Goal: Task Accomplishment & Management: Complete application form

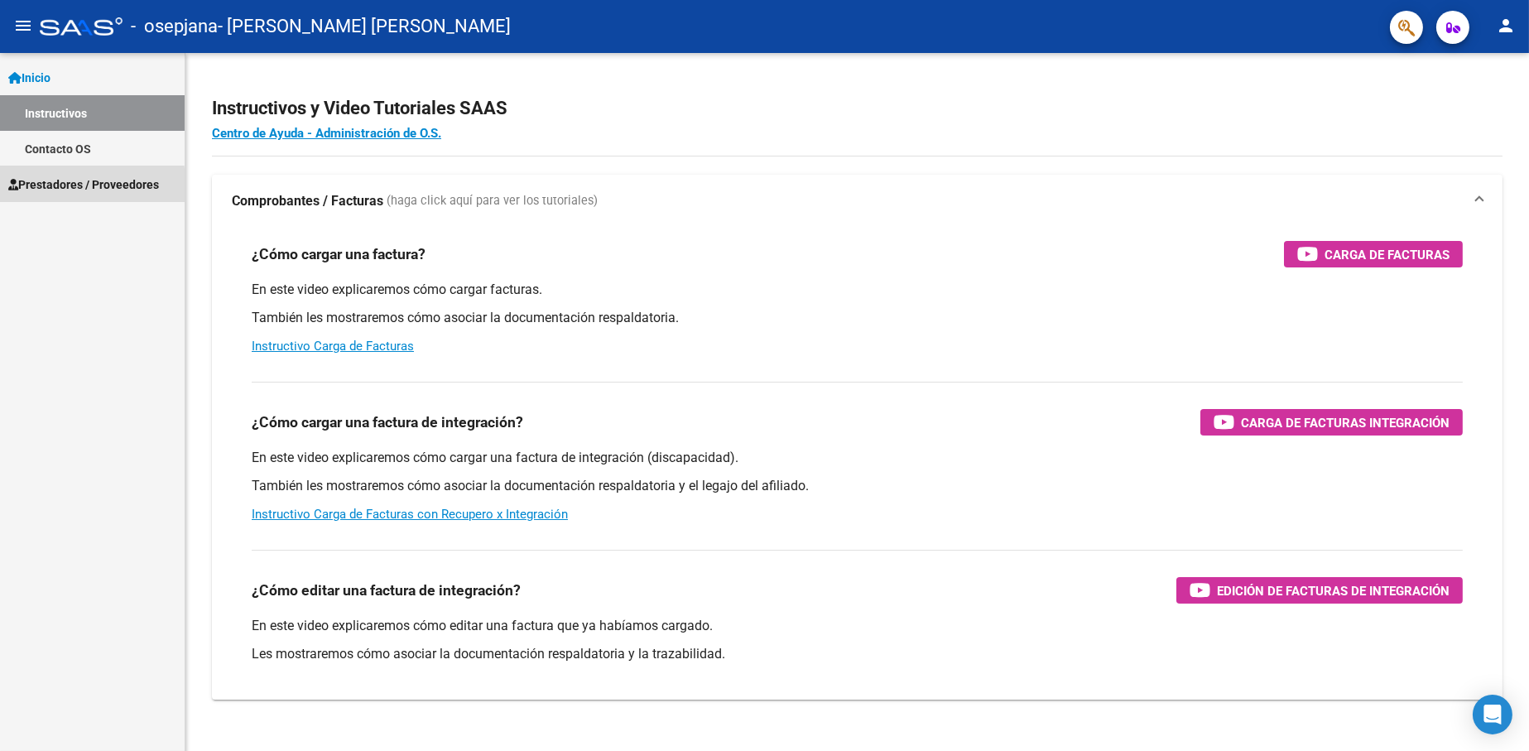
click at [81, 186] on span "Prestadores / Proveedores" at bounding box center [83, 185] width 151 height 18
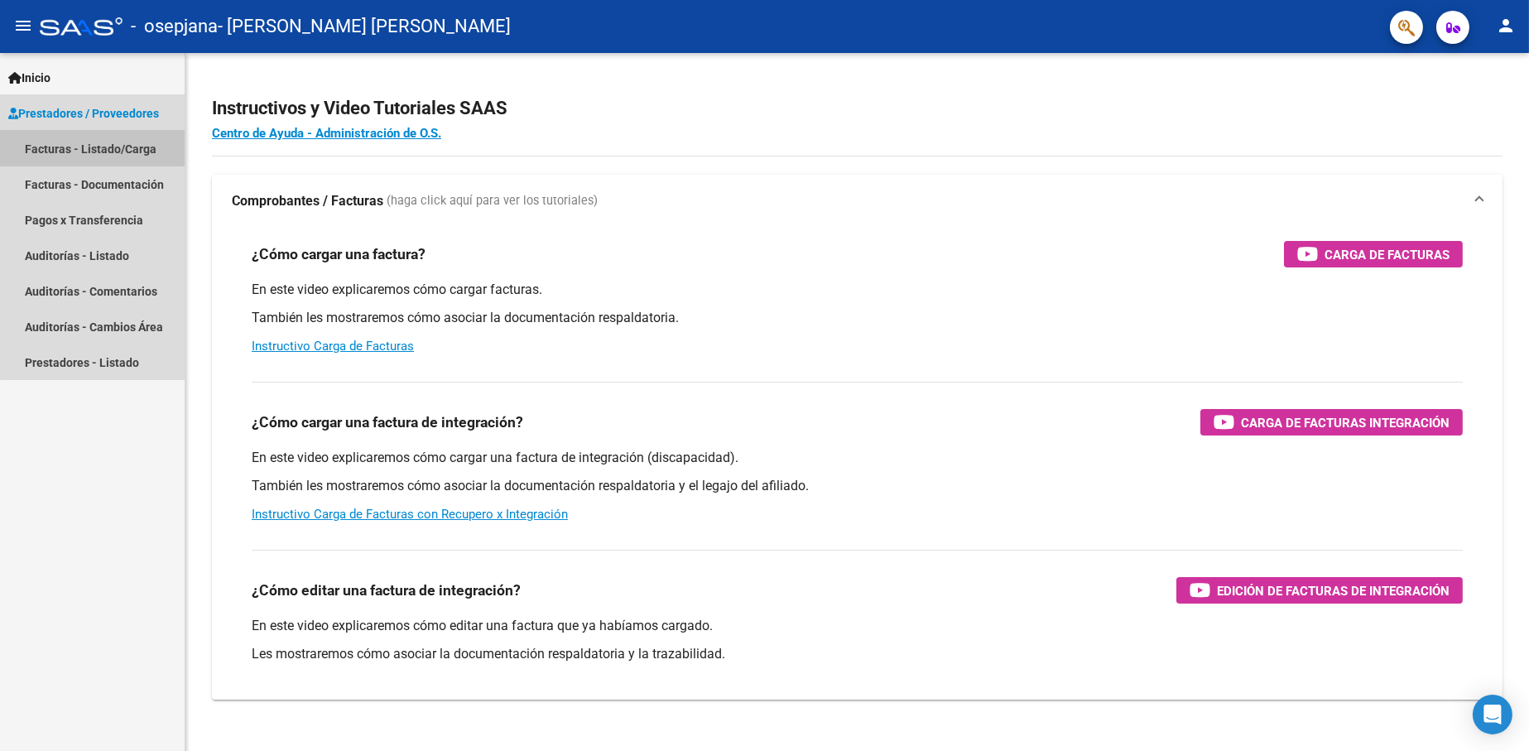
click at [122, 142] on link "Facturas - Listado/Carga" at bounding box center [92, 149] width 185 height 36
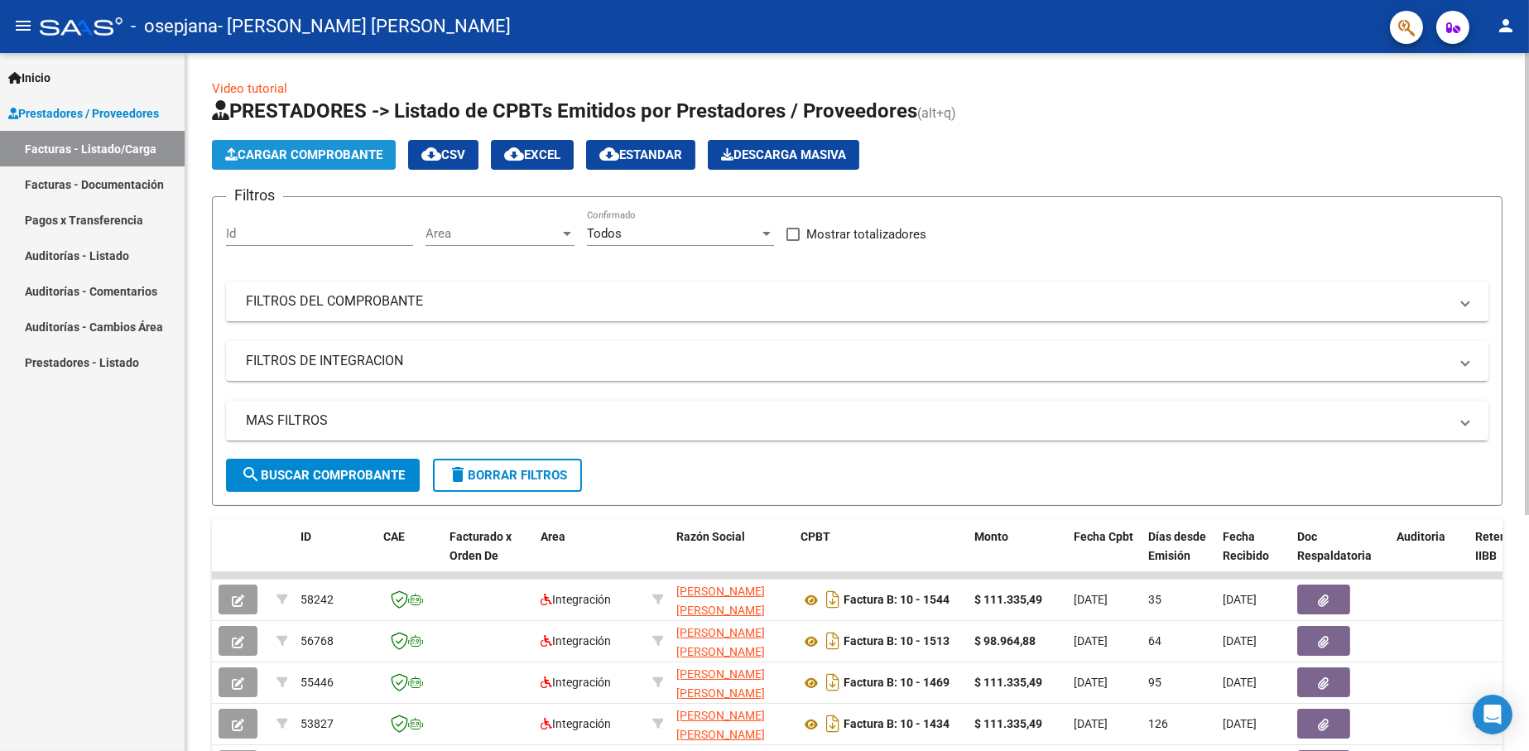
click at [328, 156] on span "Cargar Comprobante" at bounding box center [303, 154] width 157 height 15
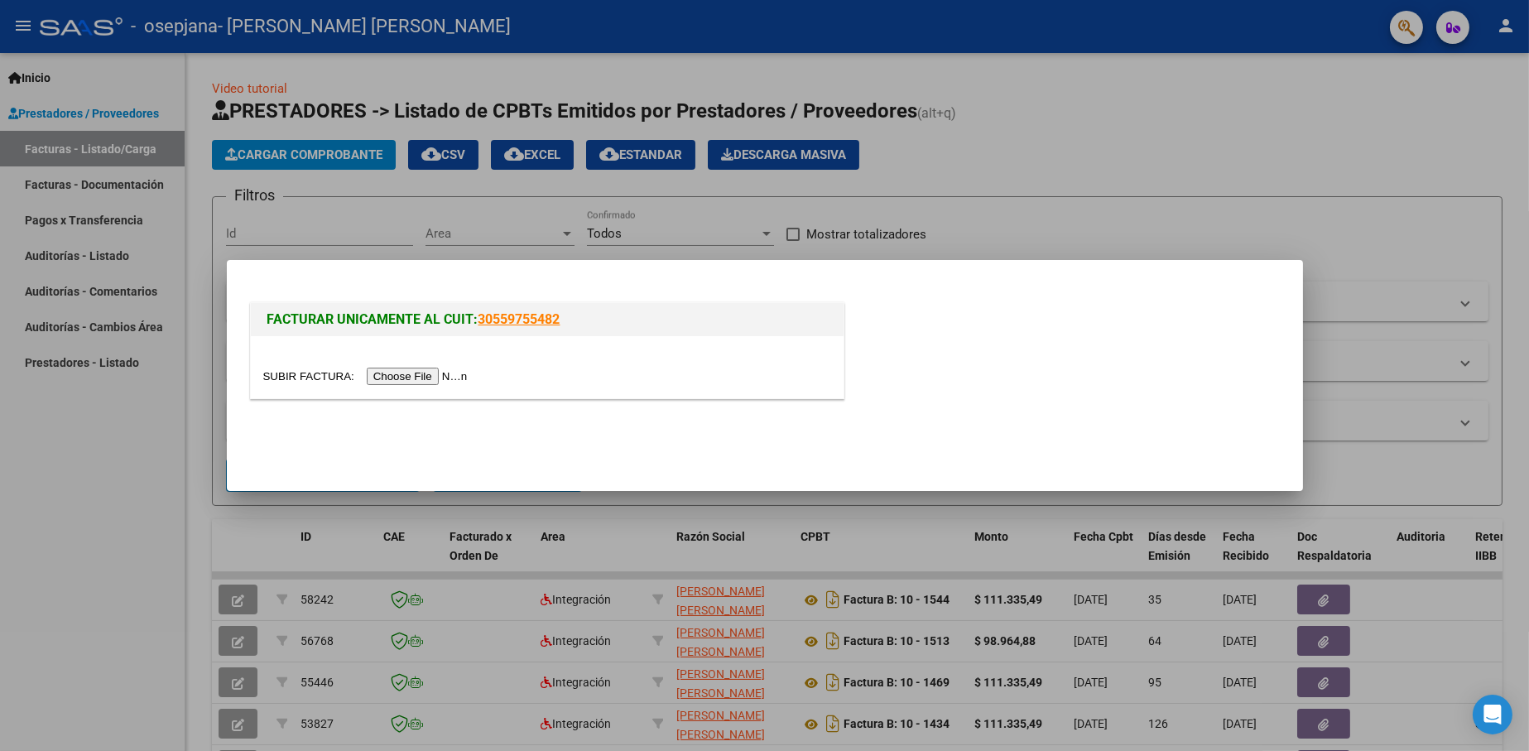
click at [436, 375] on input "file" at bounding box center [367, 376] width 209 height 17
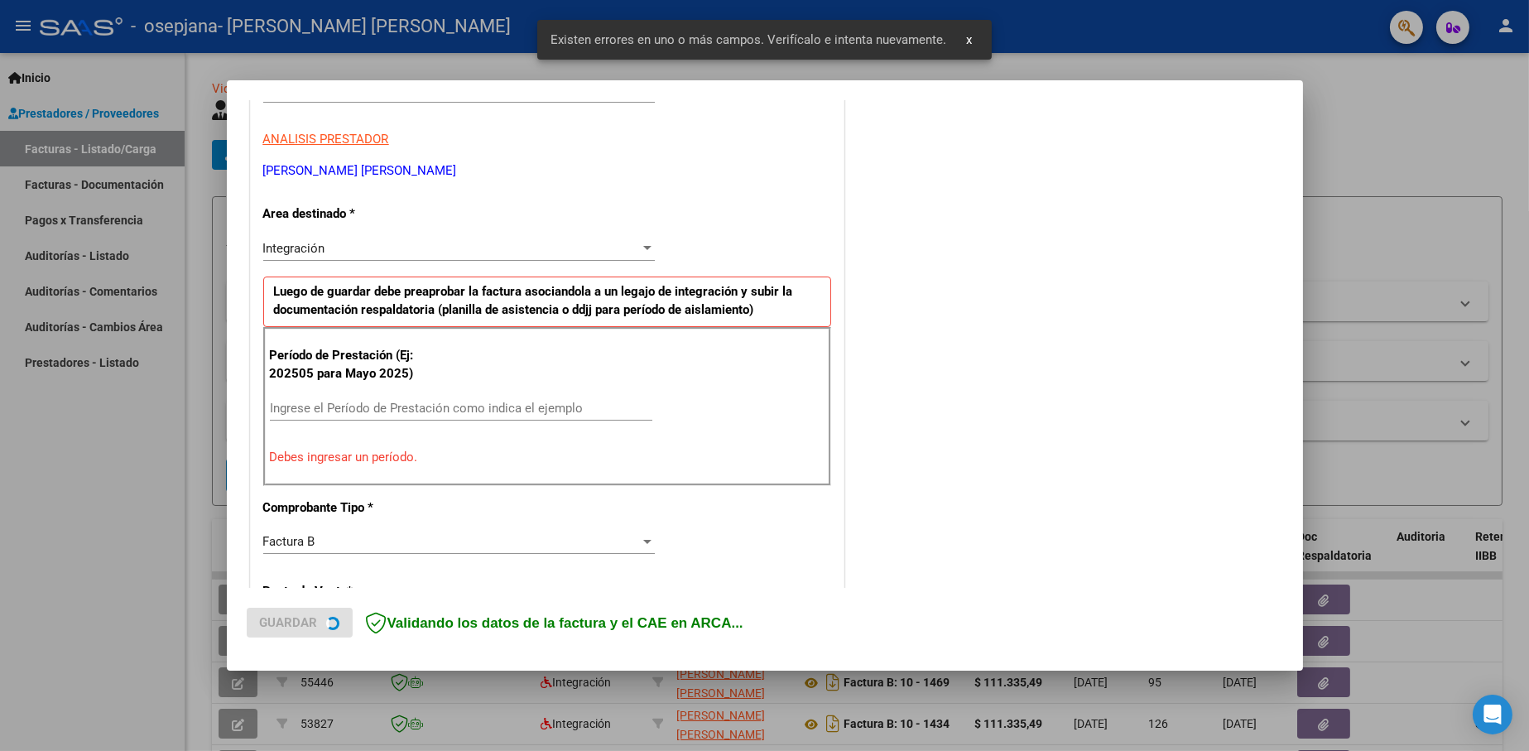
scroll to position [301, 0]
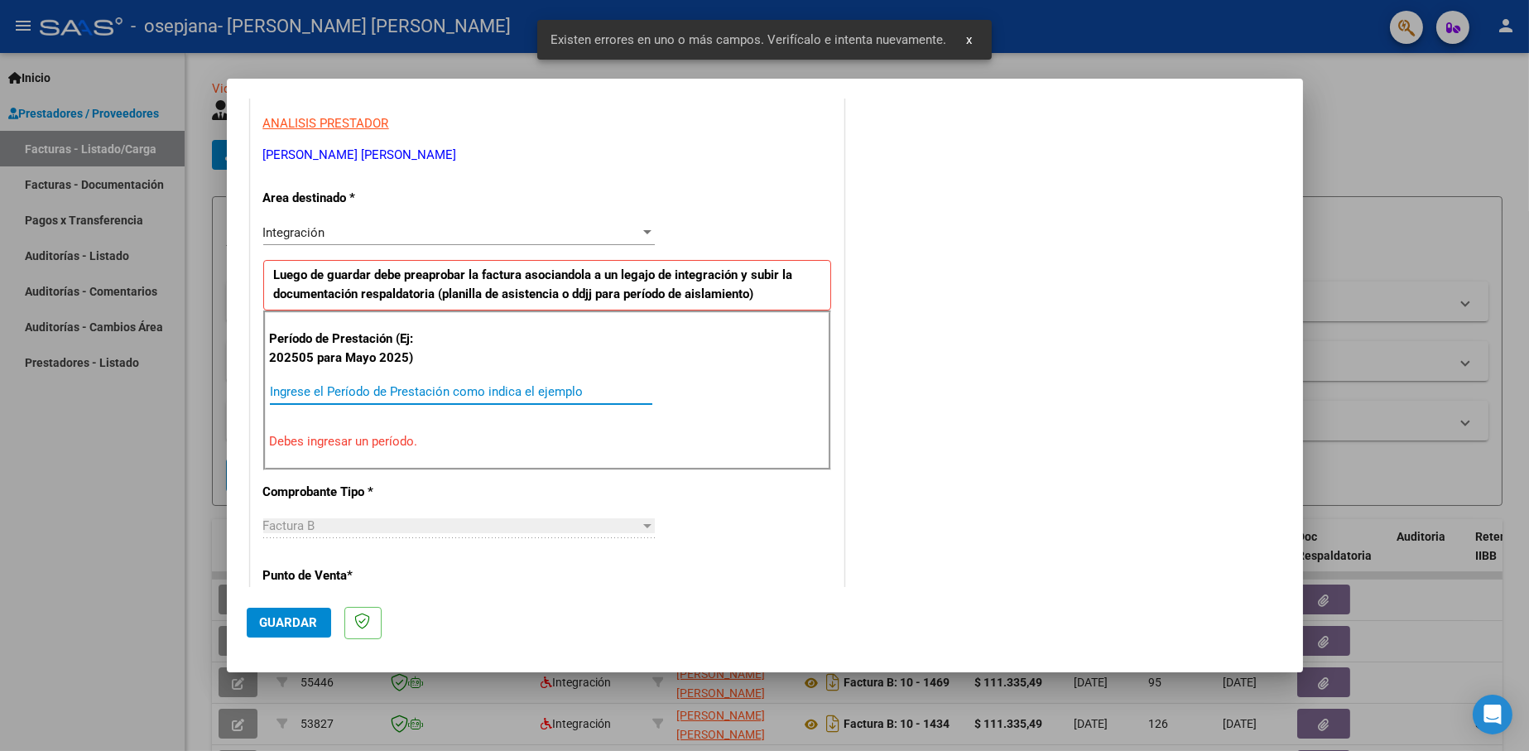
click at [390, 387] on input "Ingrese el Período de Prestación como indica el ejemplo" at bounding box center [461, 391] width 382 height 15
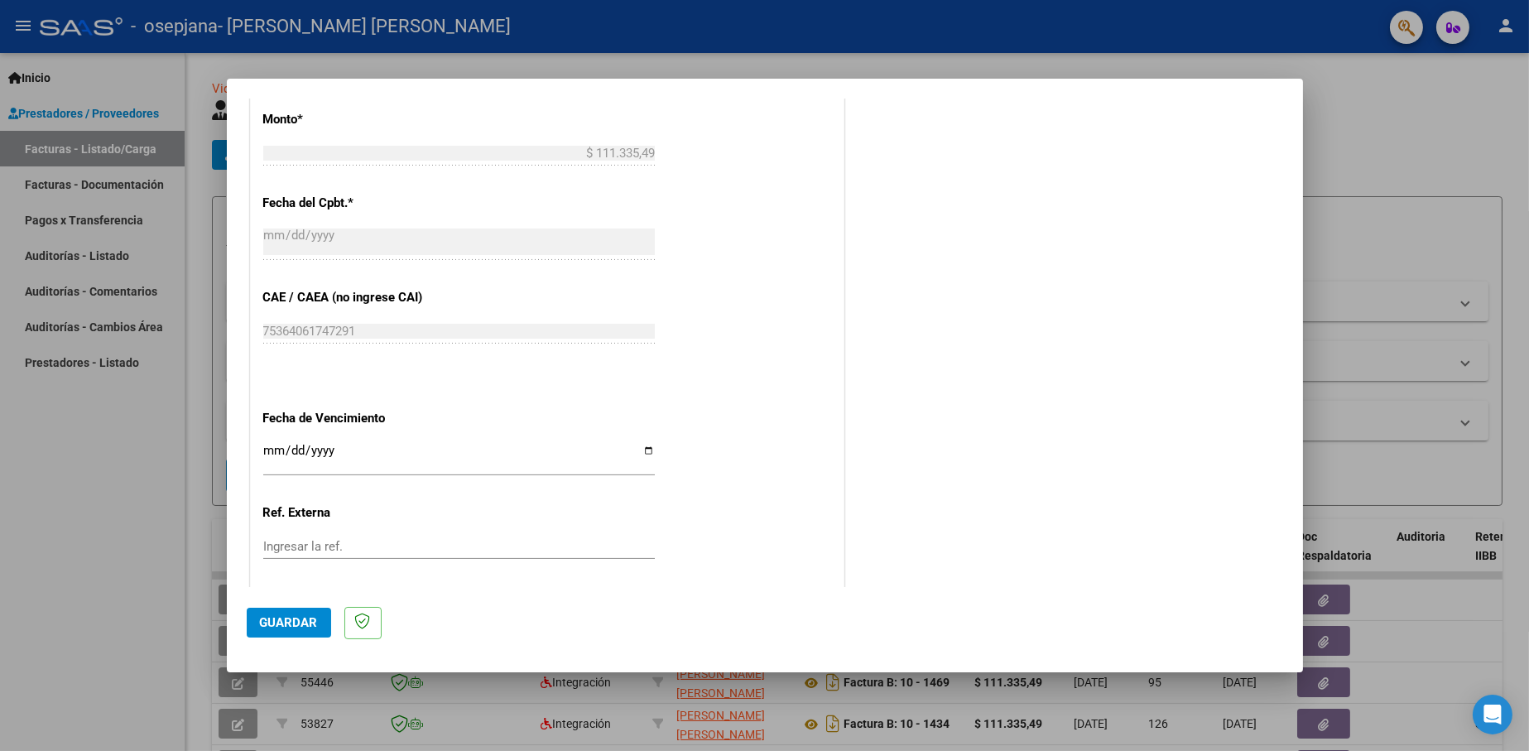
scroll to position [963, 0]
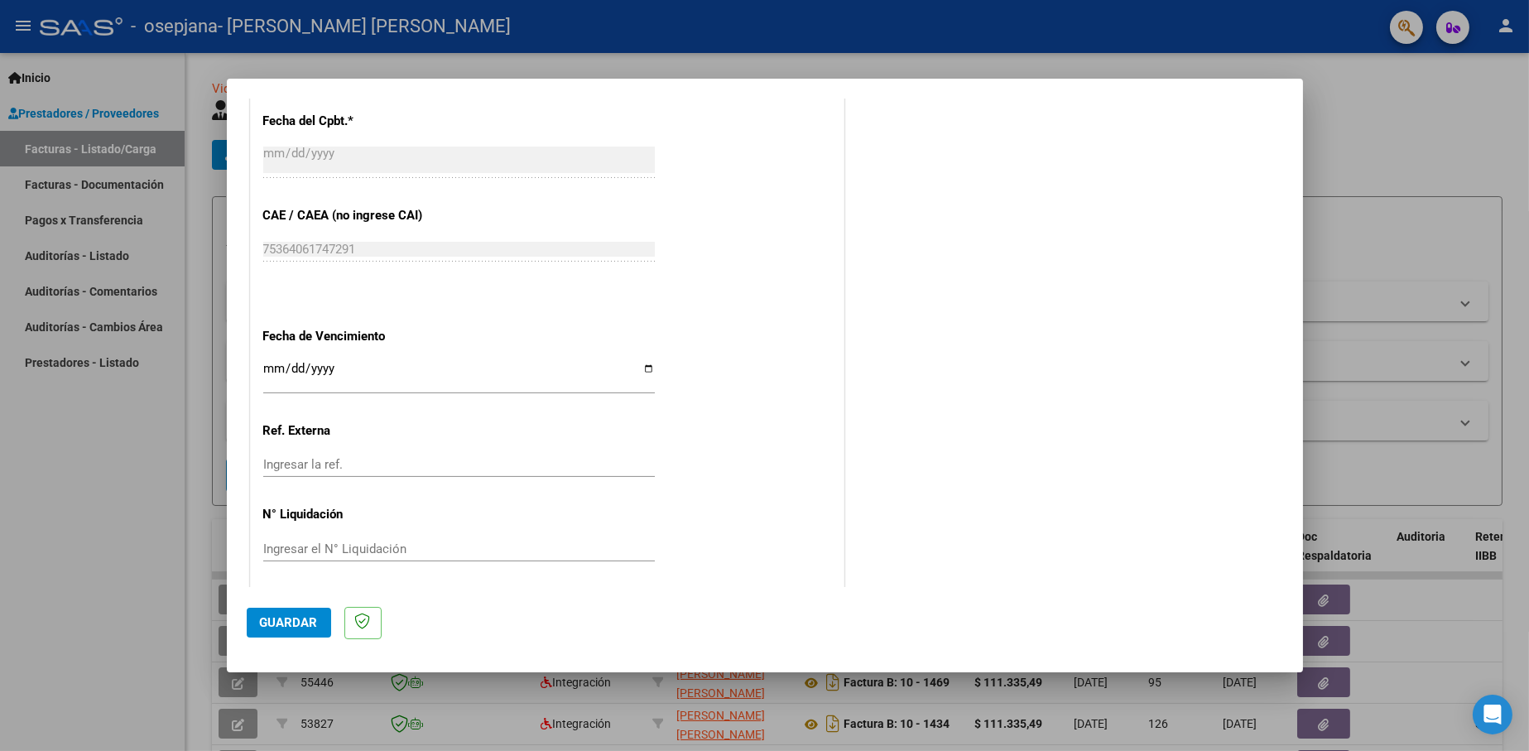
type input "202508"
click at [642, 368] on input "Ingresar la fecha" at bounding box center [459, 375] width 392 height 26
type input "[DATE]"
click at [310, 619] on span "Guardar" at bounding box center [289, 622] width 58 height 15
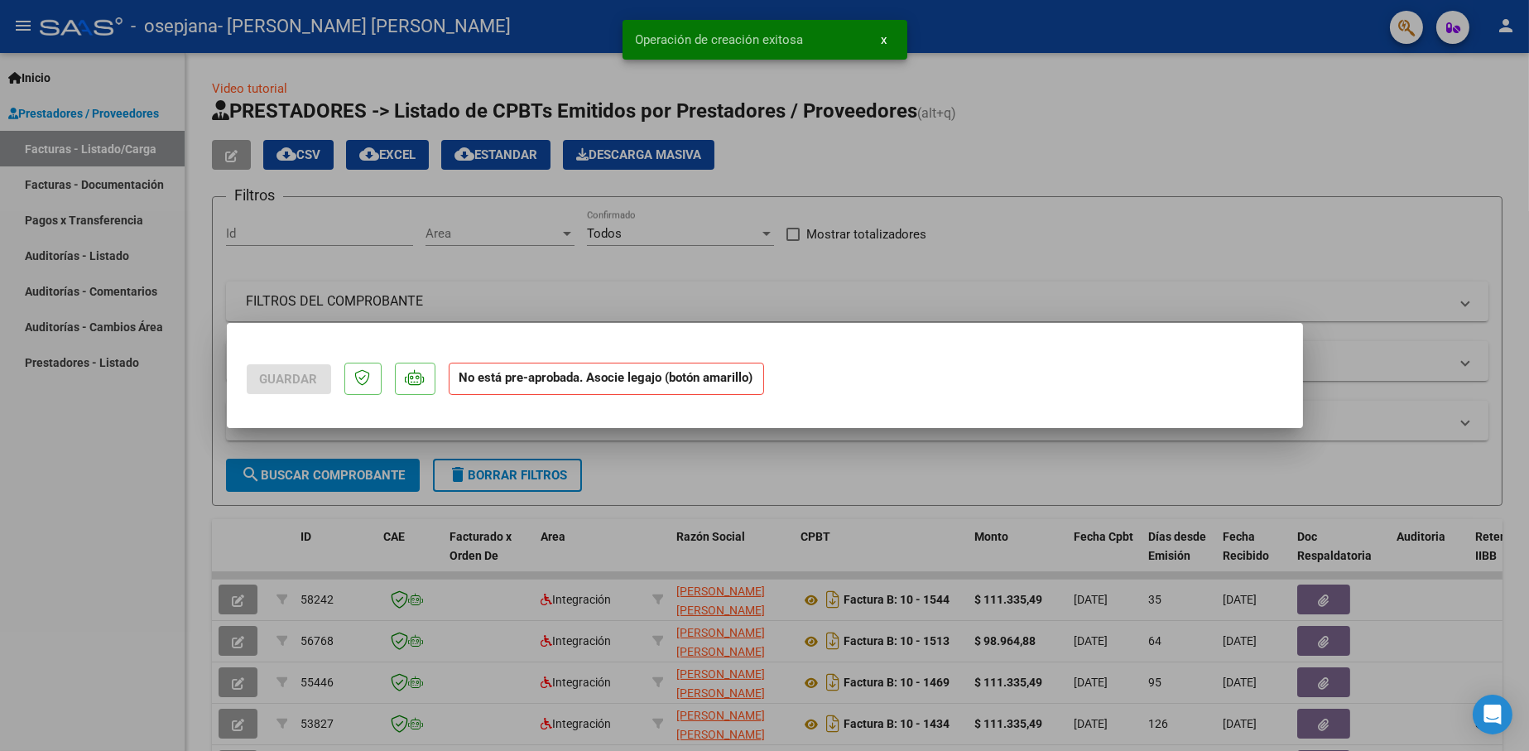
scroll to position [0, 0]
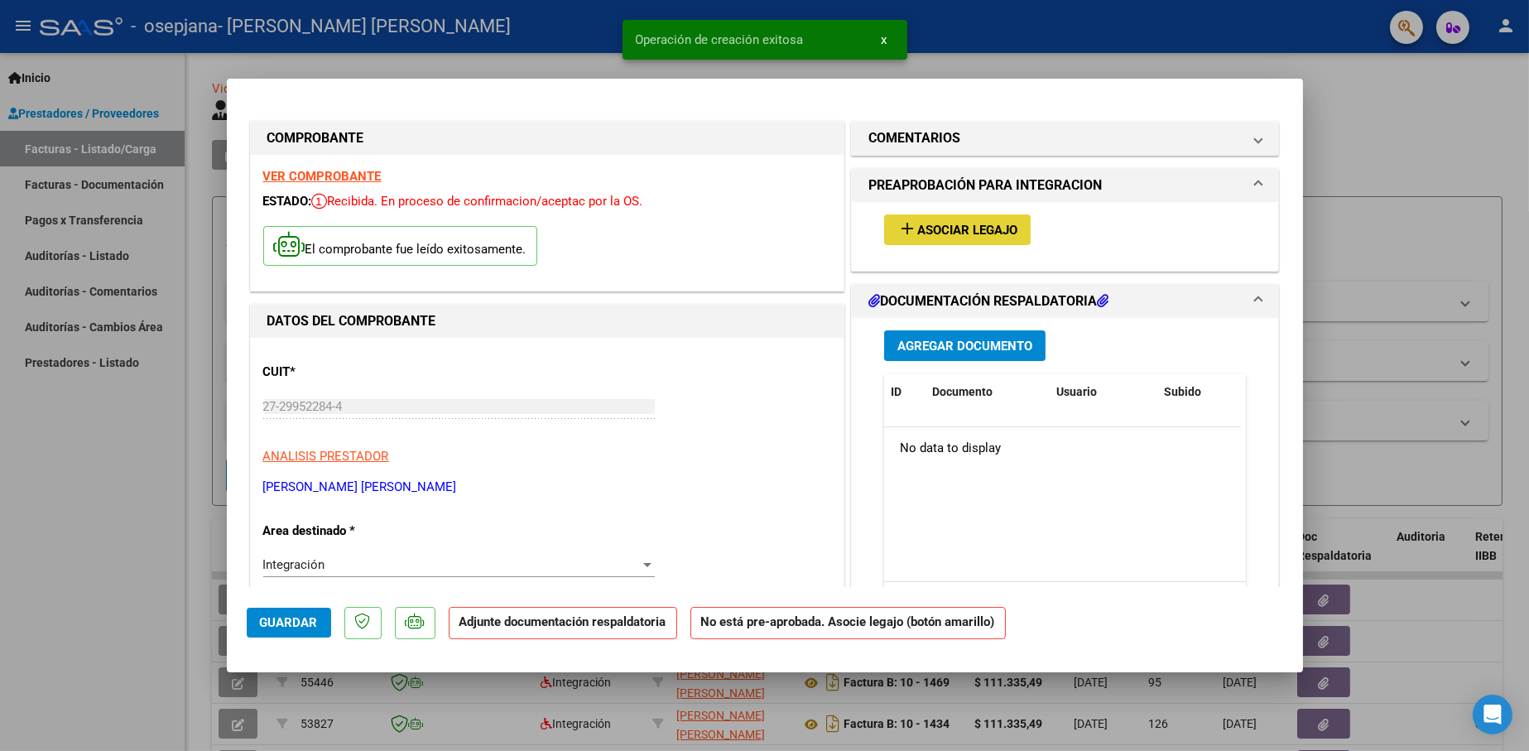
click at [961, 231] on span "Asociar Legajo" at bounding box center [967, 230] width 100 height 15
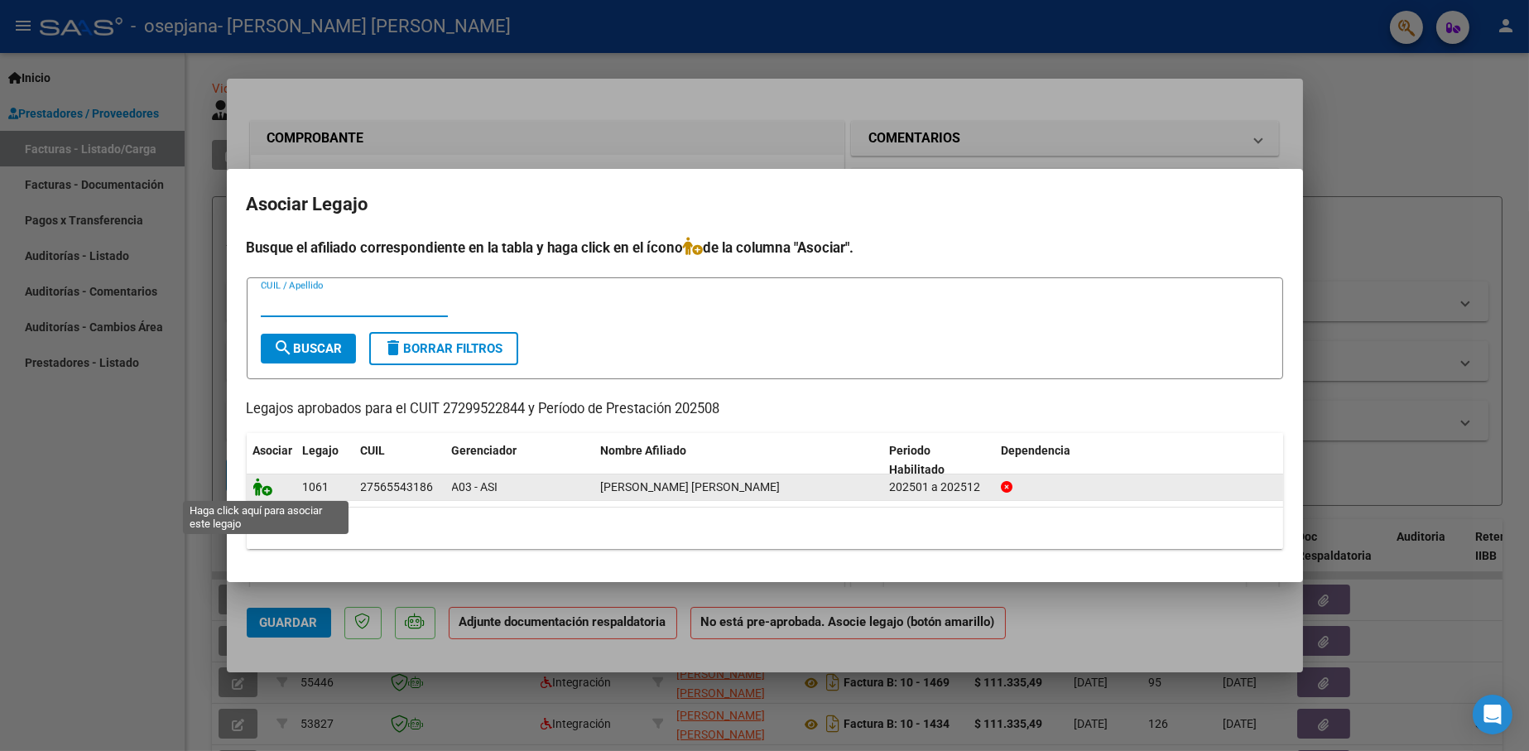
click at [261, 495] on icon at bounding box center [263, 487] width 20 height 18
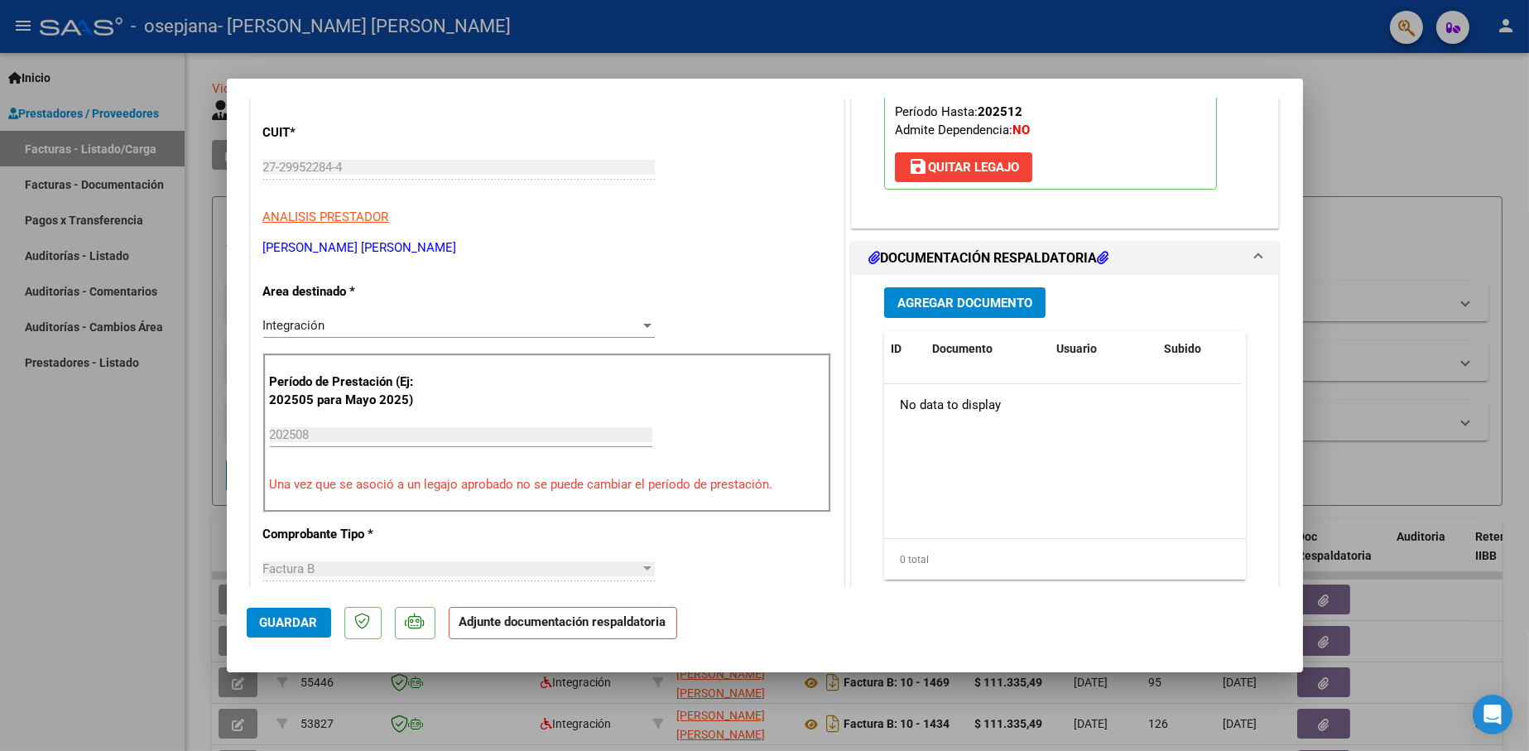
scroll to position [414, 0]
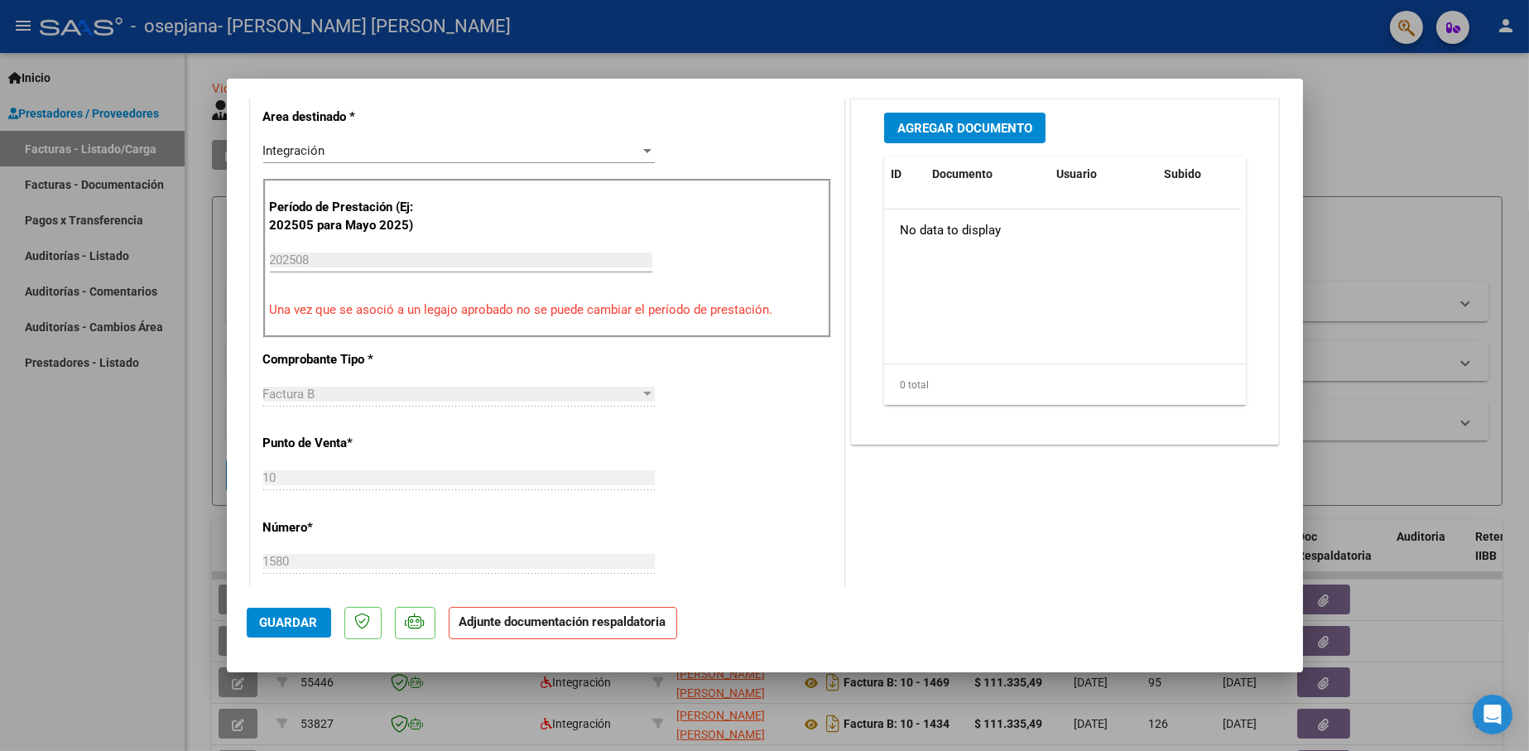
click at [960, 128] on span "Agregar Documento" at bounding box center [964, 128] width 135 height 15
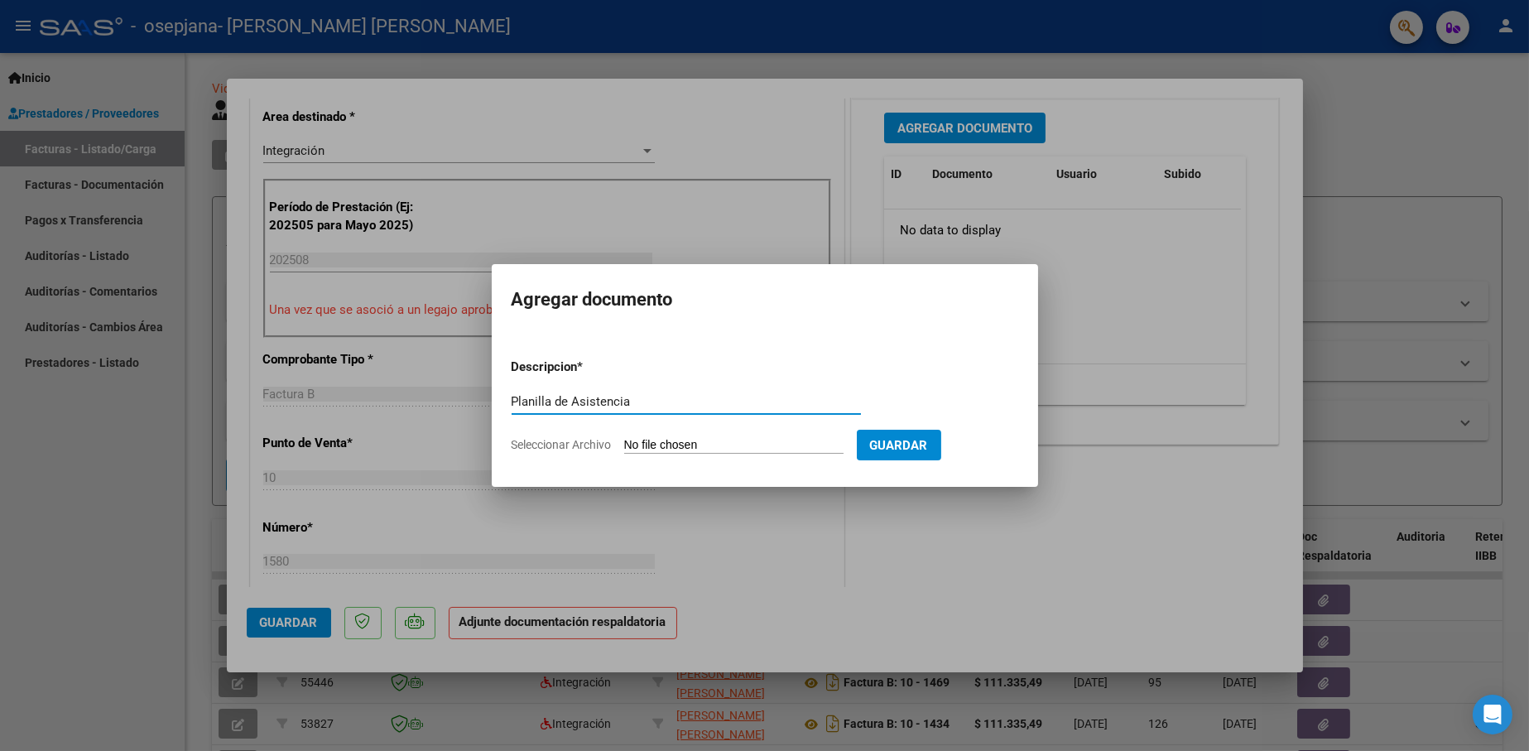
type input "Planilla de Asistencia"
click at [666, 445] on input "Seleccionar Archivo" at bounding box center [733, 446] width 219 height 16
type input "C:\fakepath\PA [PERSON_NAME] TO [PERSON_NAME] 2025.pdf"
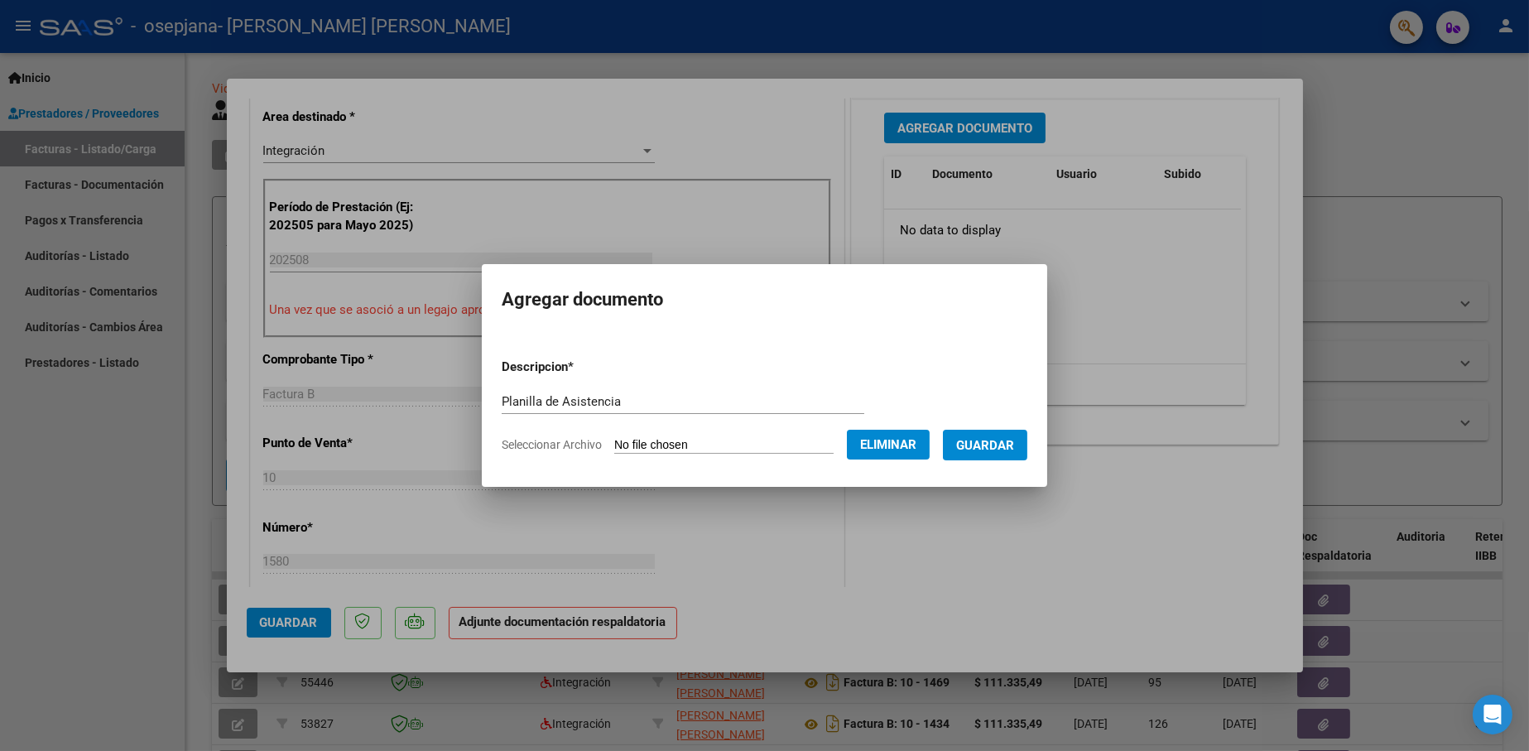
click at [987, 447] on span "Guardar" at bounding box center [985, 445] width 58 height 15
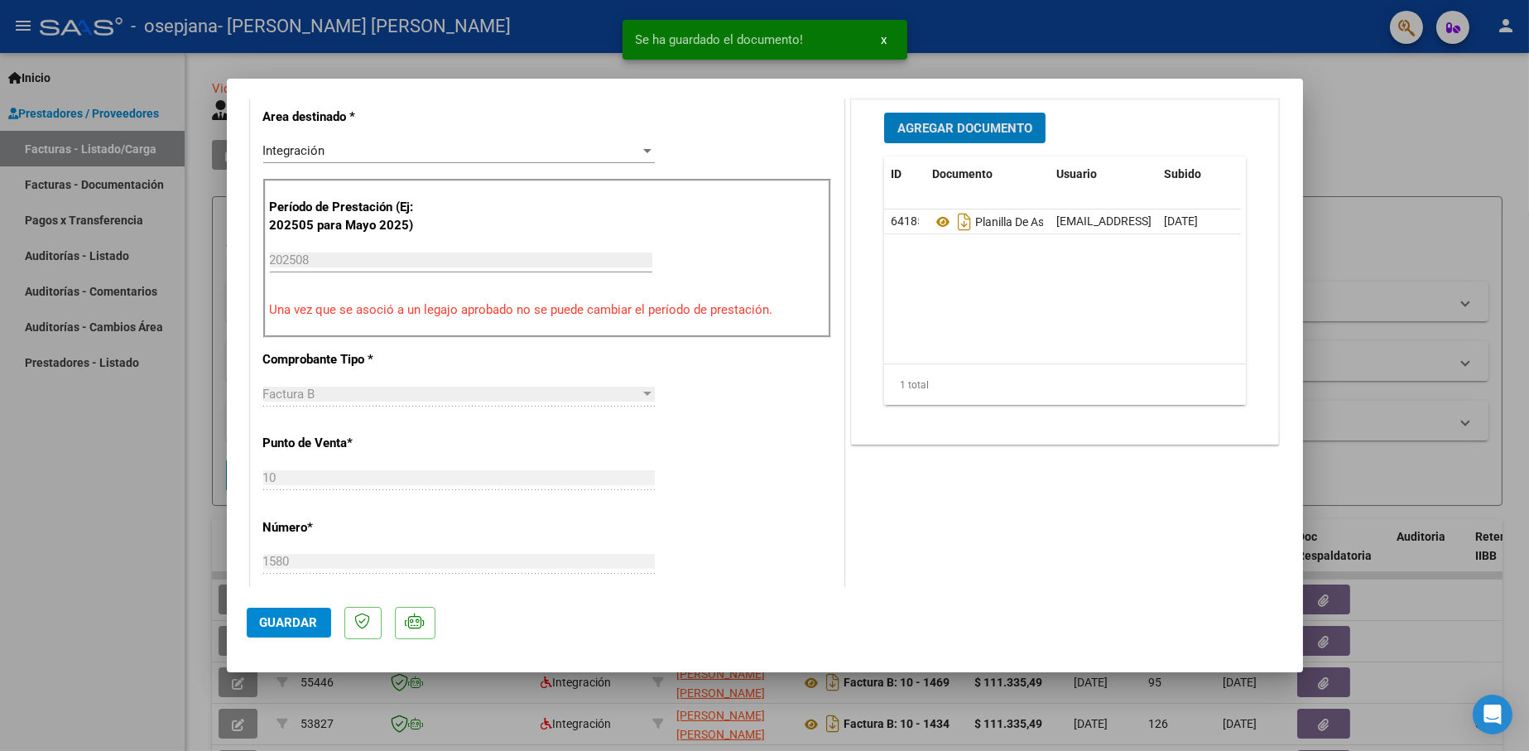
click at [955, 132] on span "Agregar Documento" at bounding box center [964, 128] width 135 height 15
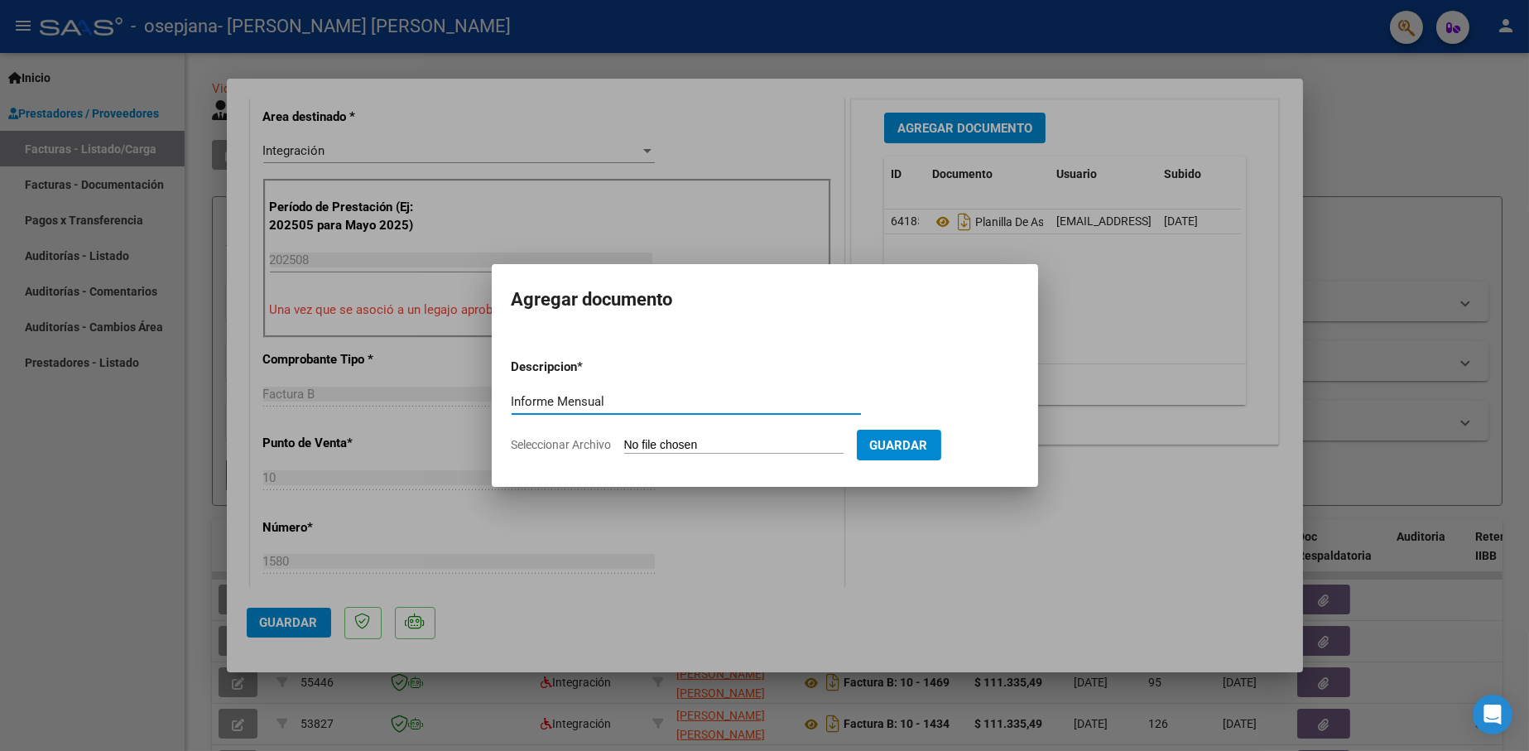
type input "Informe Mensual"
click at [658, 445] on input "Seleccionar Archivo" at bounding box center [733, 446] width 219 height 16
type input "C:\fakepath\Informe Mensual [PERSON_NAME] TO [PERSON_NAME] 2025.pdf"
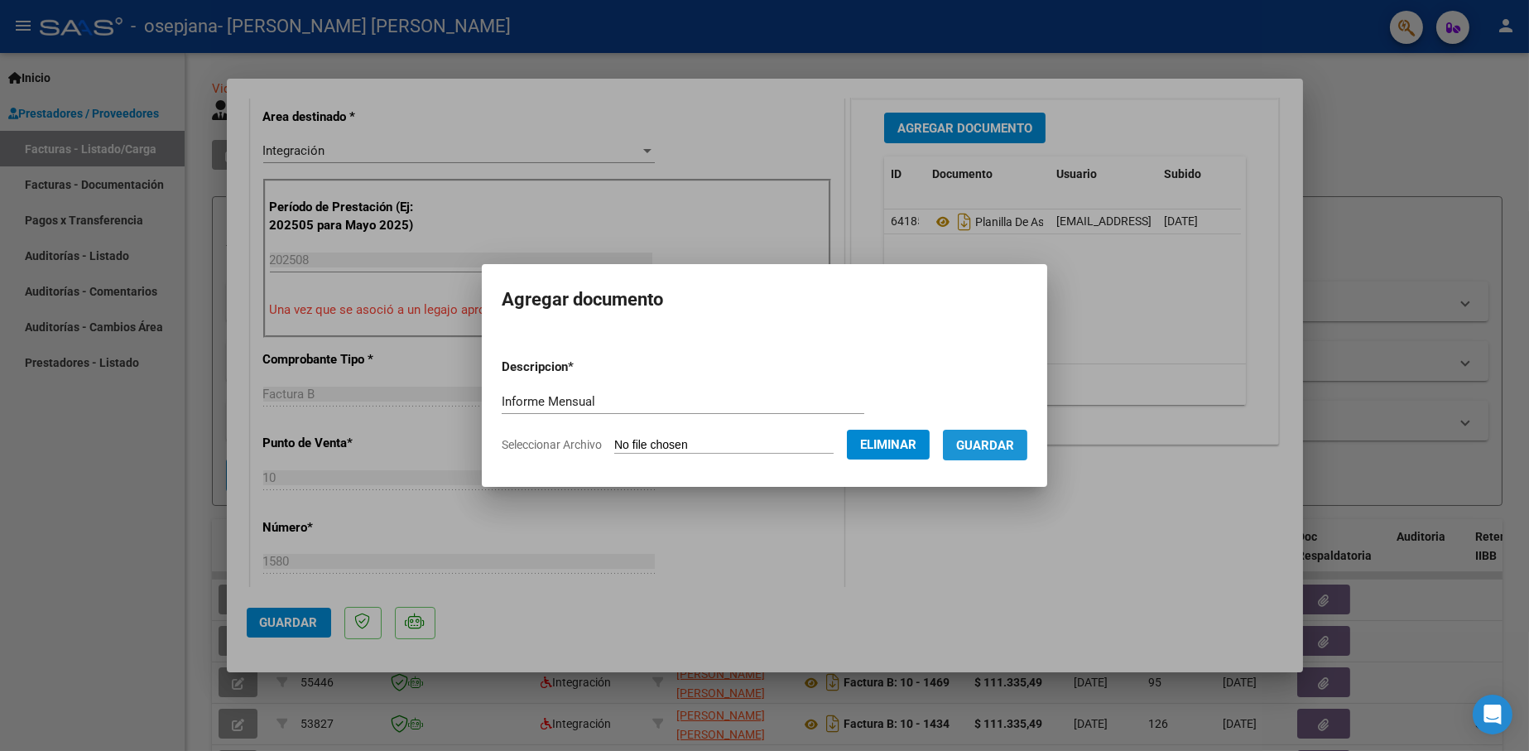
click at [1004, 450] on span "Guardar" at bounding box center [985, 445] width 58 height 15
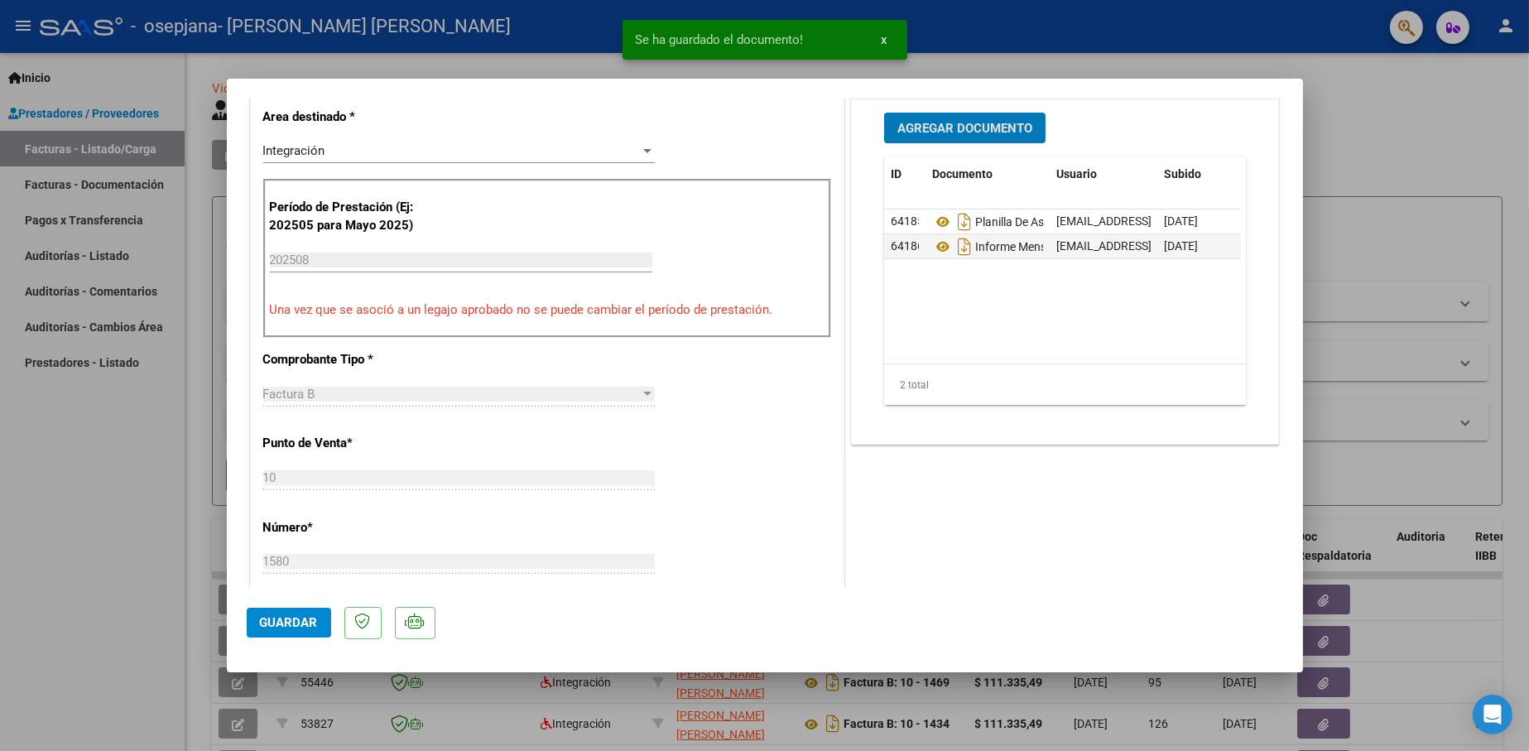
click at [916, 131] on span "Agregar Documento" at bounding box center [964, 128] width 135 height 15
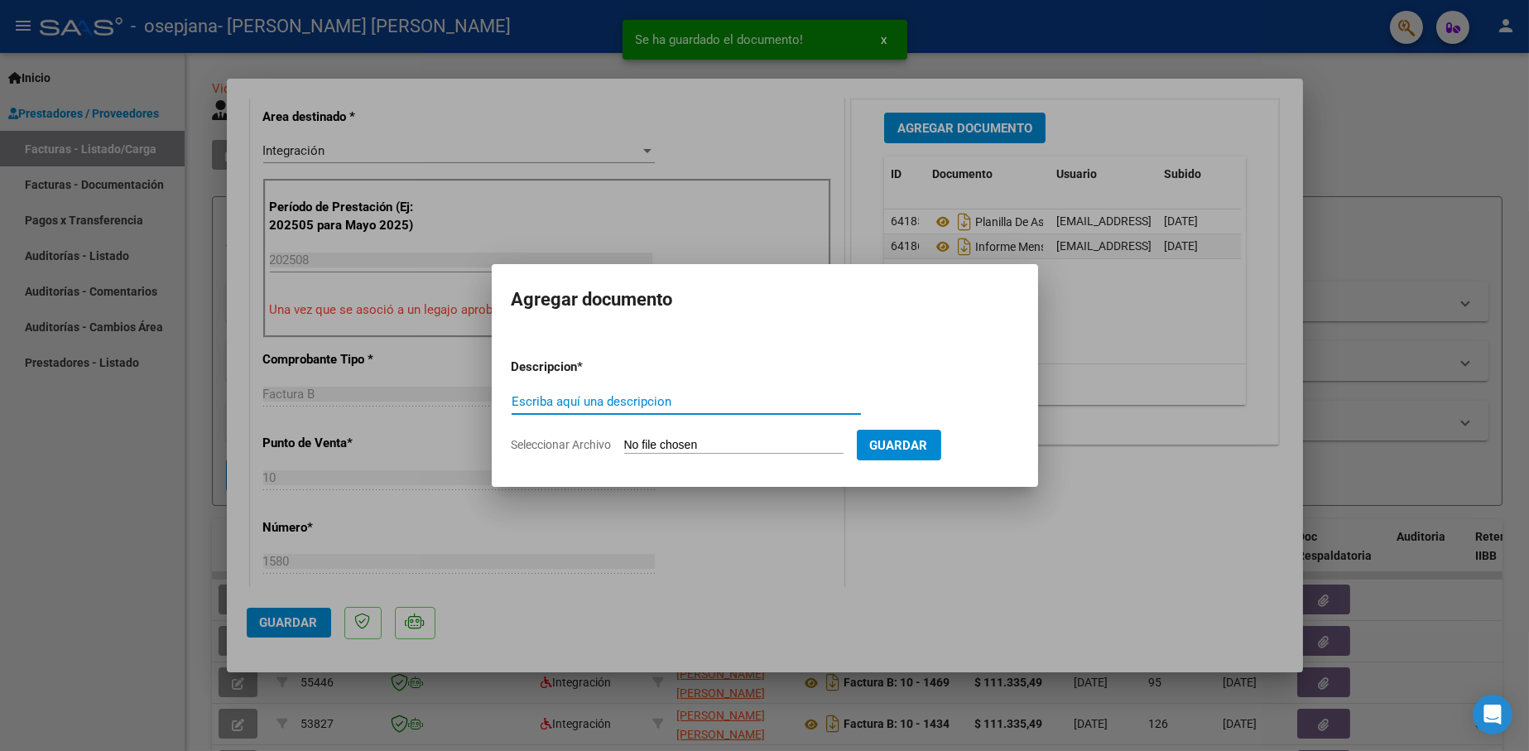
click at [632, 403] on input "Escriba aquí una descripcion" at bounding box center [686, 401] width 349 height 15
click at [661, 438] on input "Seleccionar Archivo" at bounding box center [733, 446] width 219 height 16
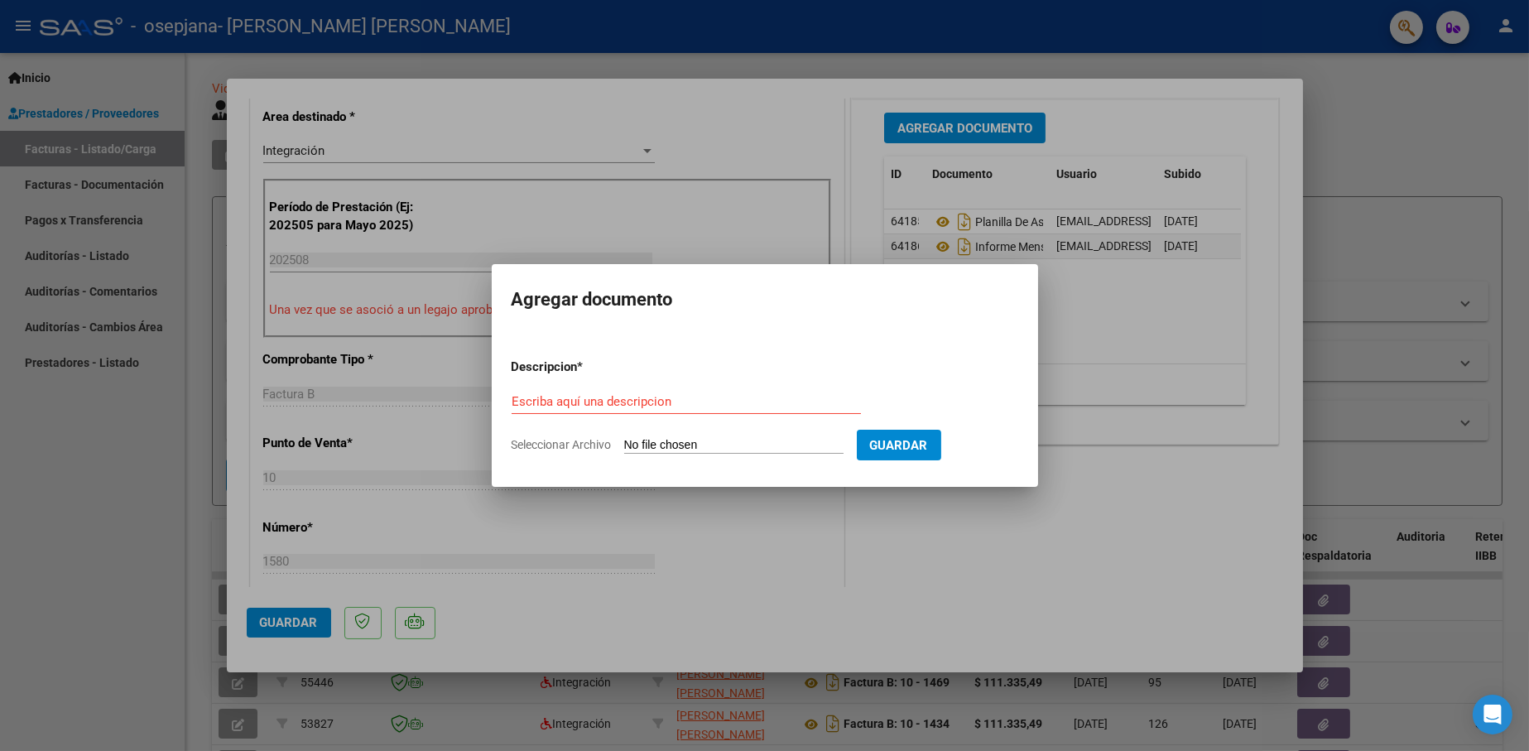
type input "C:\fakepath\CAE [PERSON_NAME] TO [PERSON_NAME] 2025.pdf"
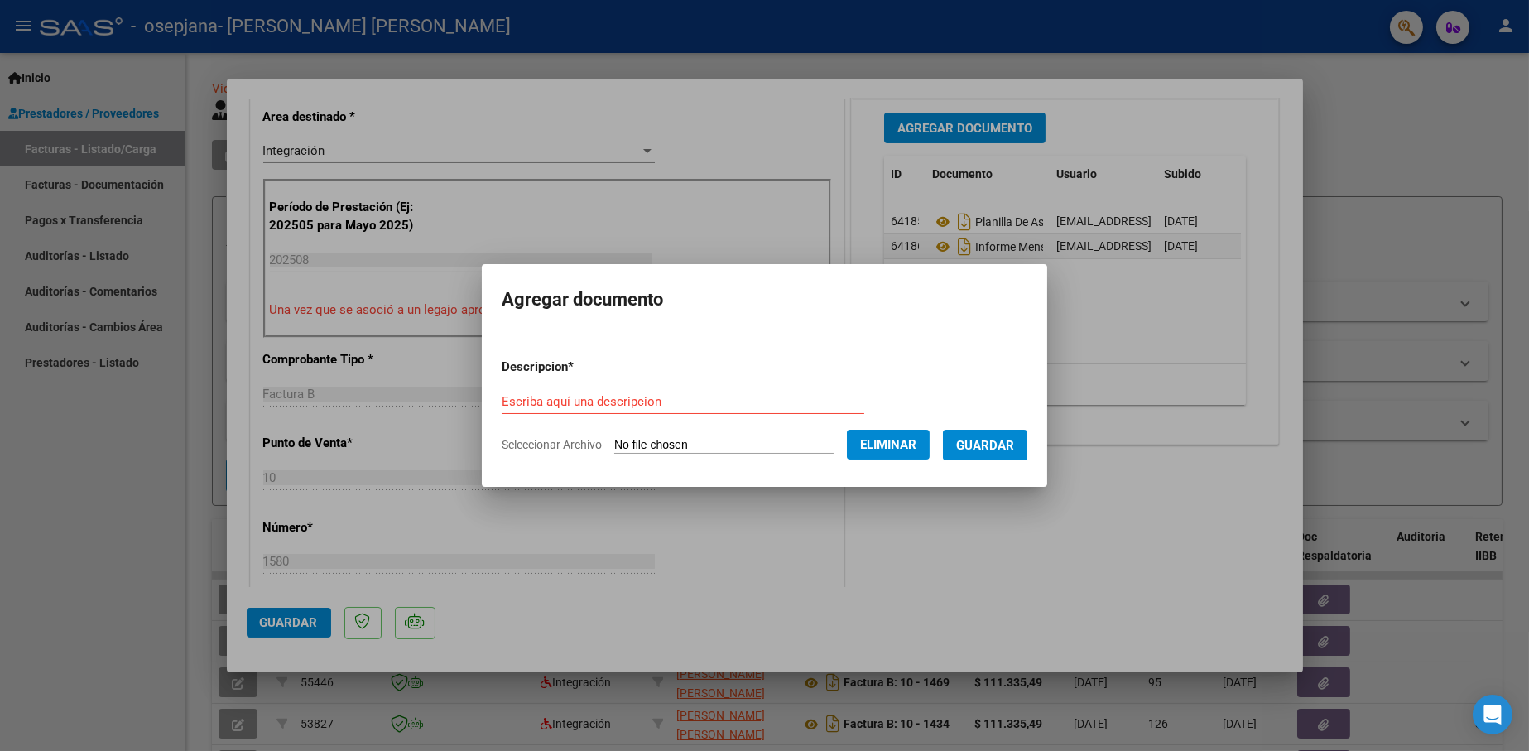
click at [637, 381] on form "Descripcion * Escriba aquí una descripcion Seleccionar Archivo Eliminar Guardar" at bounding box center [765, 405] width 526 height 121
click at [641, 402] on input "Escriba aquí una descripcion" at bounding box center [683, 401] width 363 height 15
type input "CAE"
click at [1013, 438] on span "Guardar" at bounding box center [985, 445] width 58 height 15
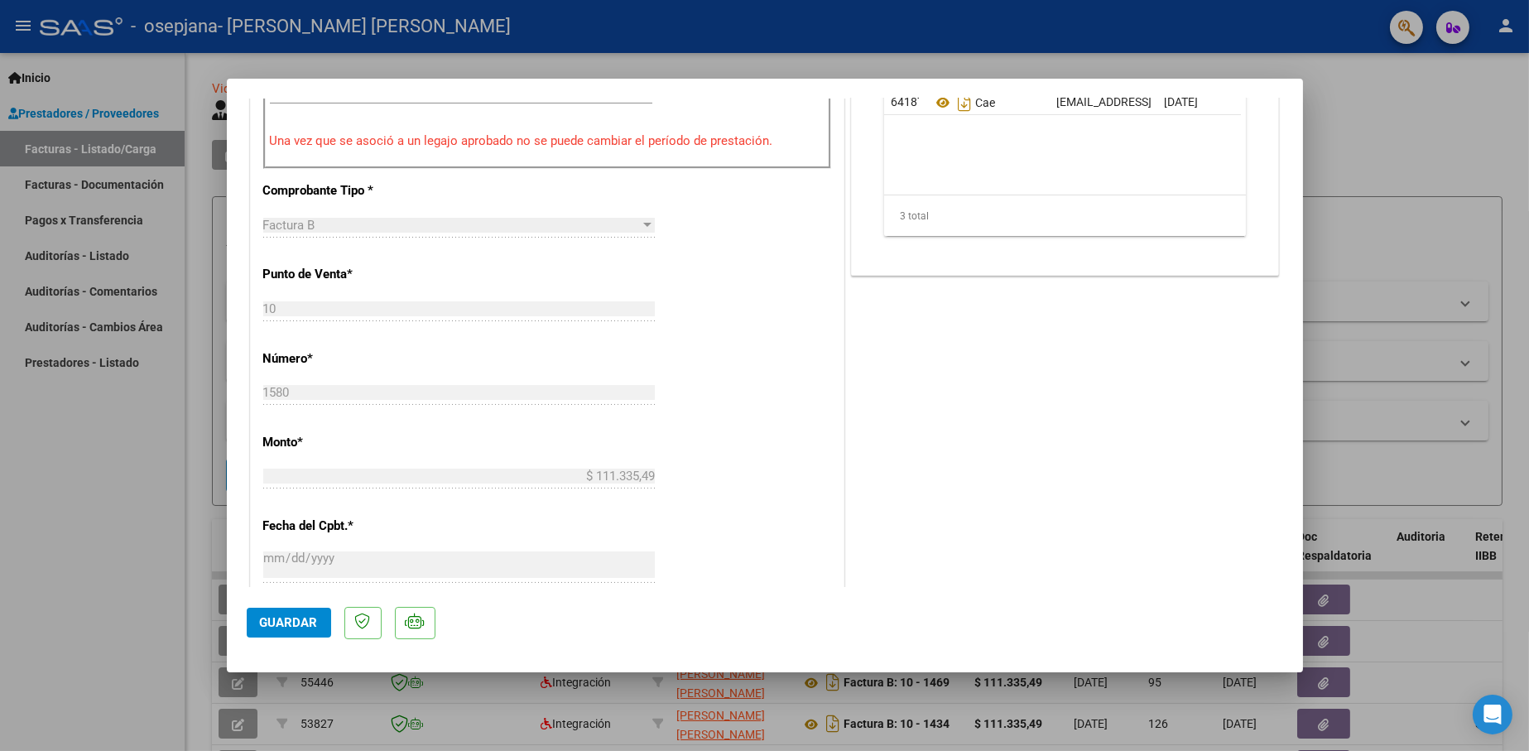
scroll to position [662, 0]
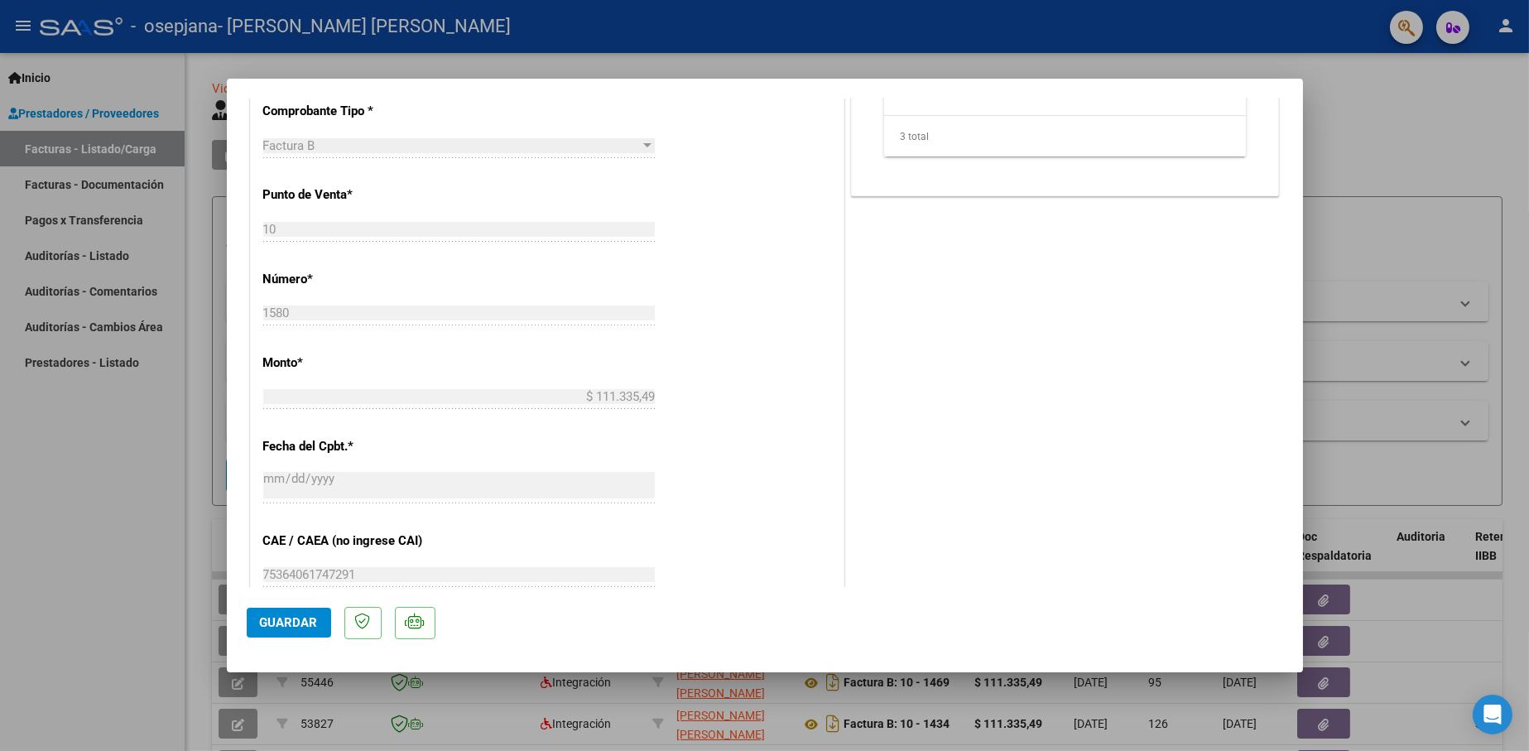
click at [301, 615] on span "Guardar" at bounding box center [289, 622] width 58 height 15
click at [1428, 154] on div at bounding box center [764, 375] width 1529 height 751
type input "$ 0,00"
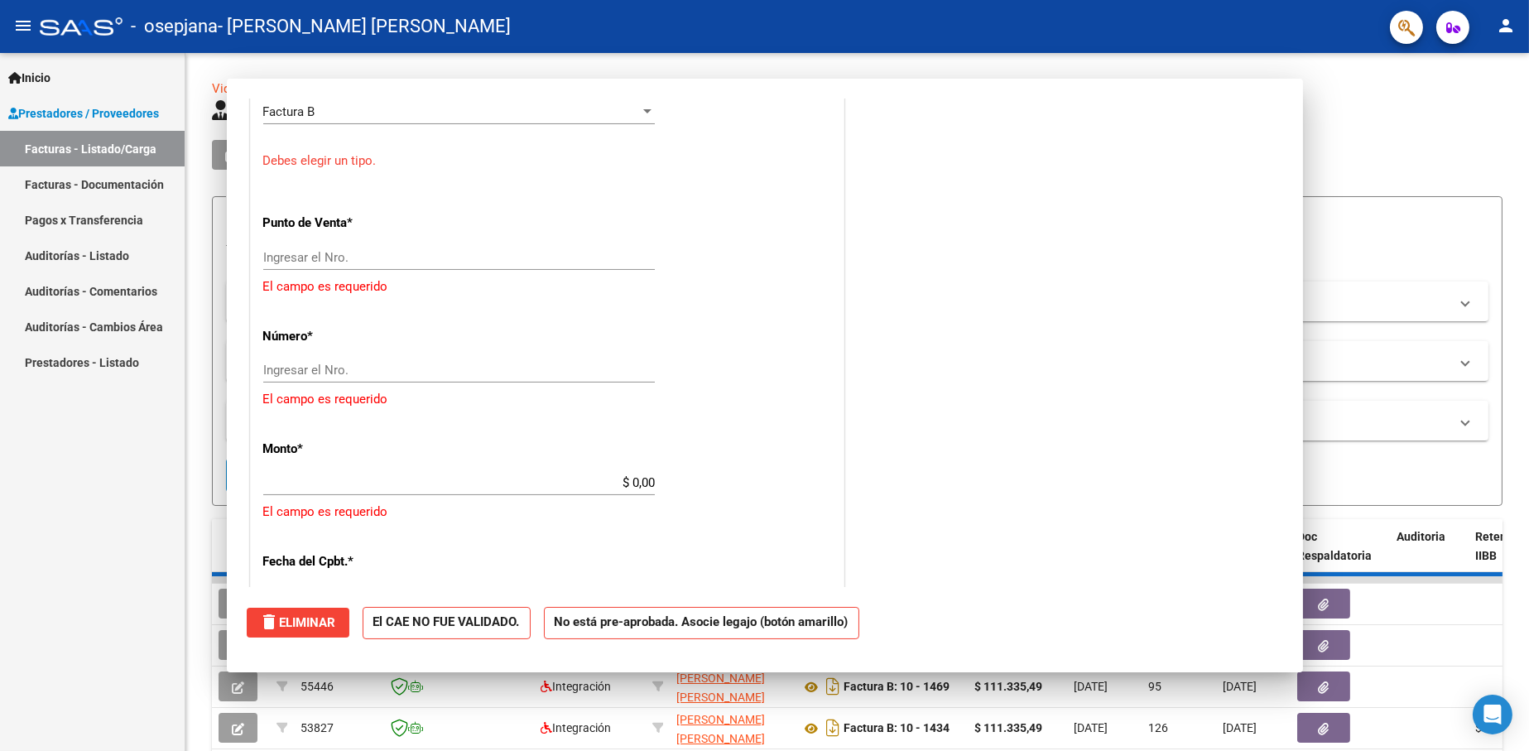
scroll to position [628, 0]
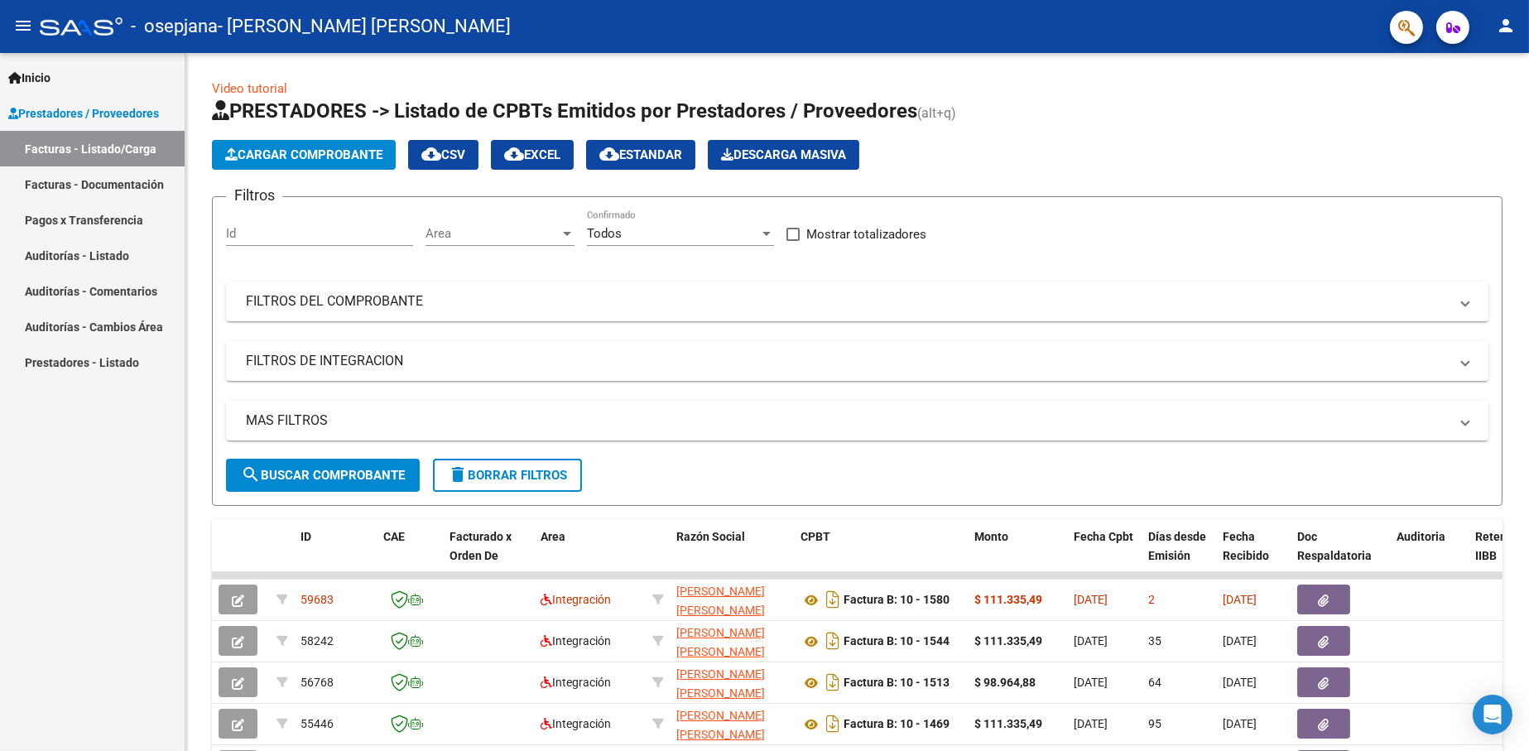
click at [1505, 22] on mat-icon "person" at bounding box center [1506, 26] width 20 height 20
click at [1484, 102] on button "exit_to_app Salir" at bounding box center [1471, 109] width 101 height 40
